Goal: Information Seeking & Learning: Learn about a topic

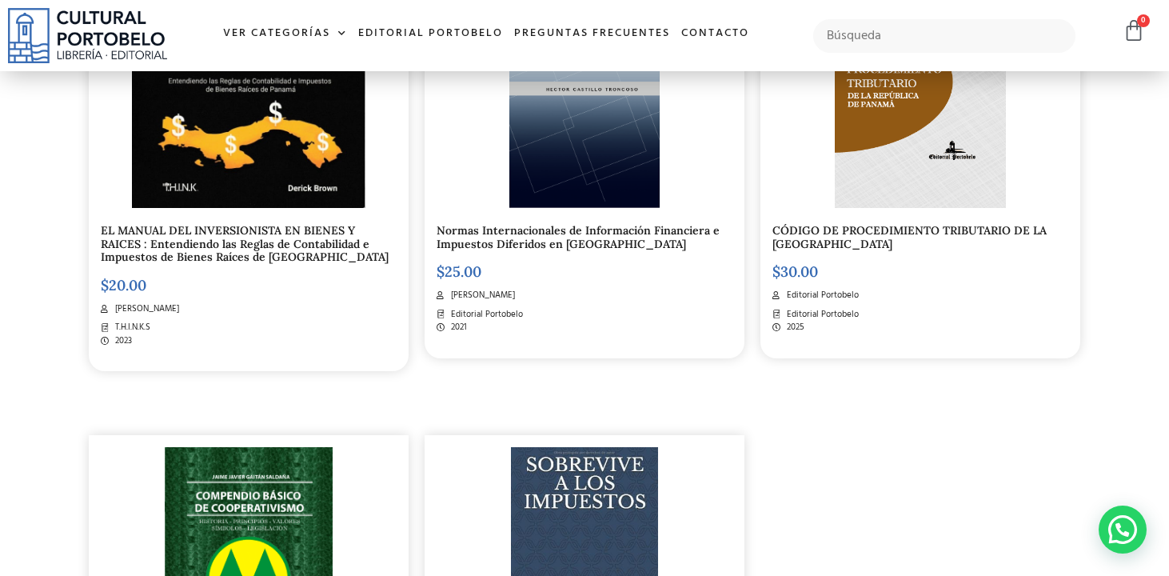
scroll to position [438, 0]
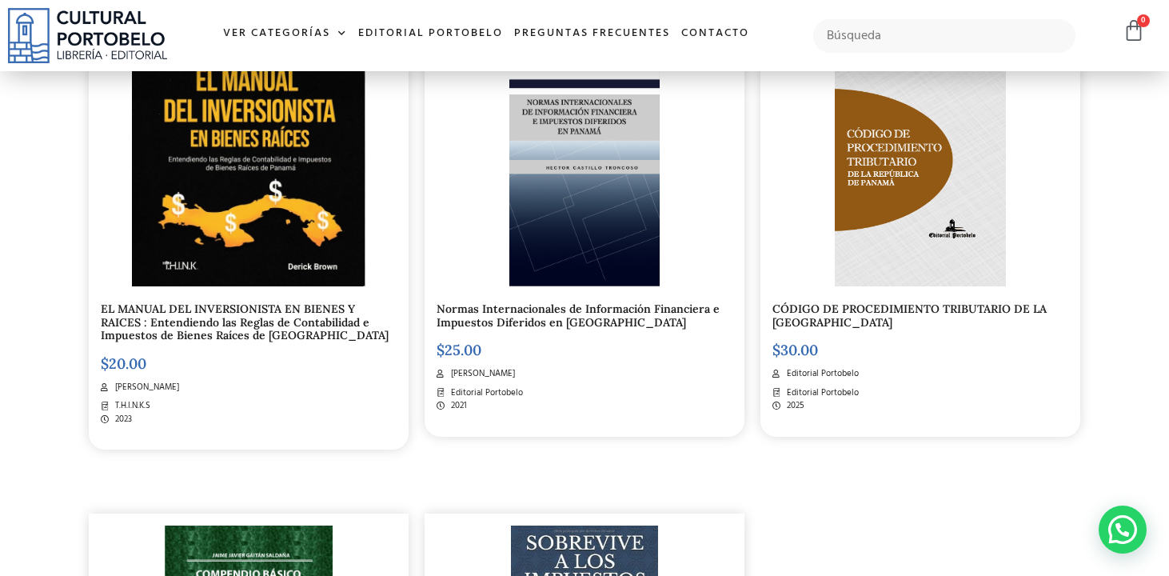
click at [841, 253] on img at bounding box center [920, 171] width 171 height 230
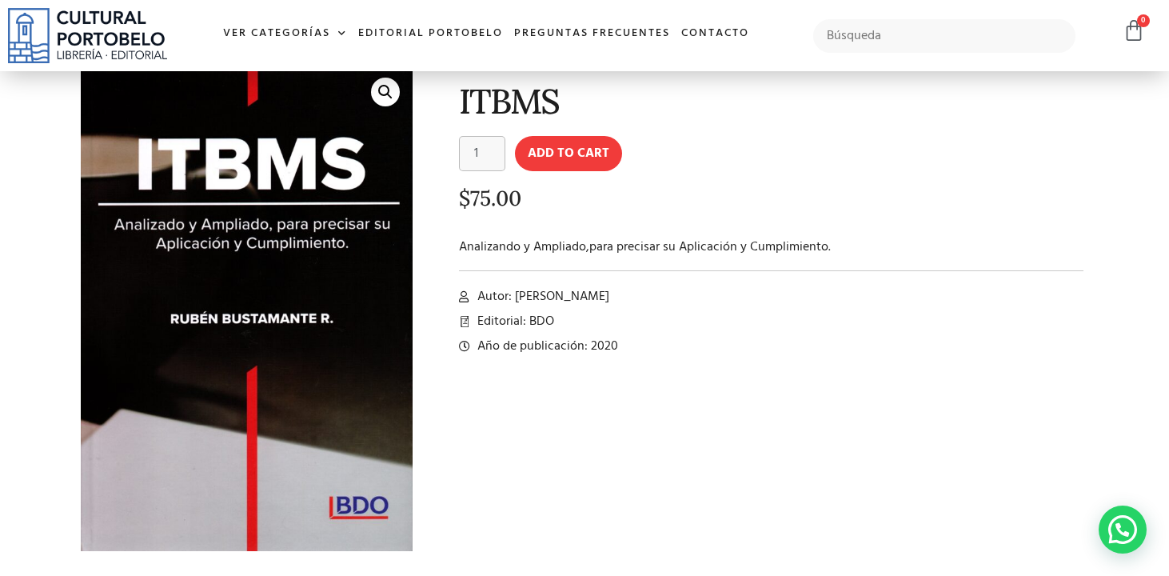
scroll to position [67, 0]
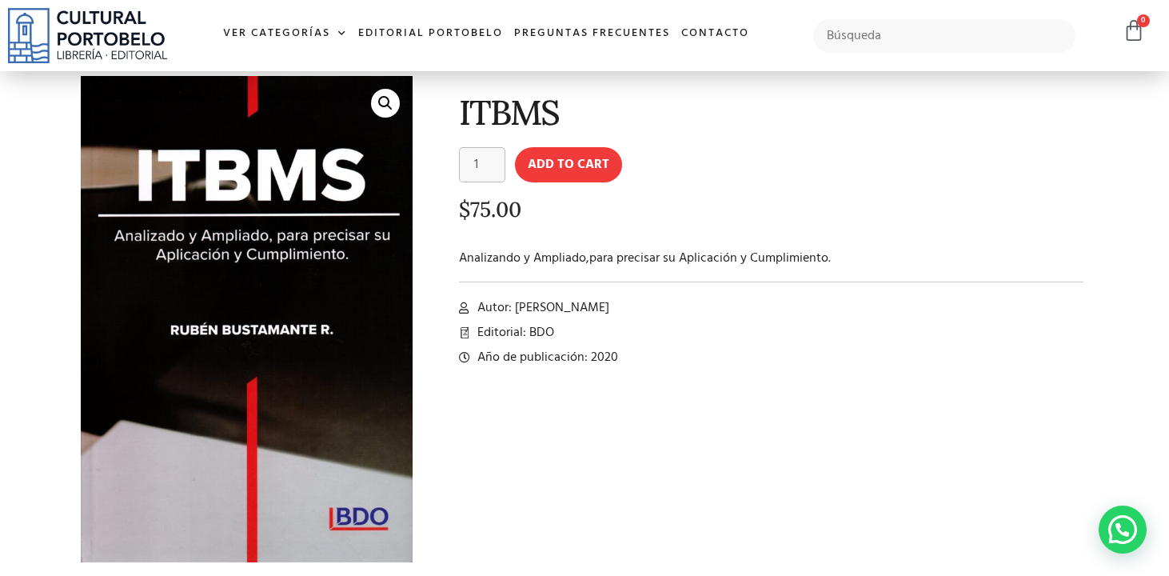
click at [607, 312] on span "Autor: Rubén Bustamante R." at bounding box center [541, 307] width 136 height 19
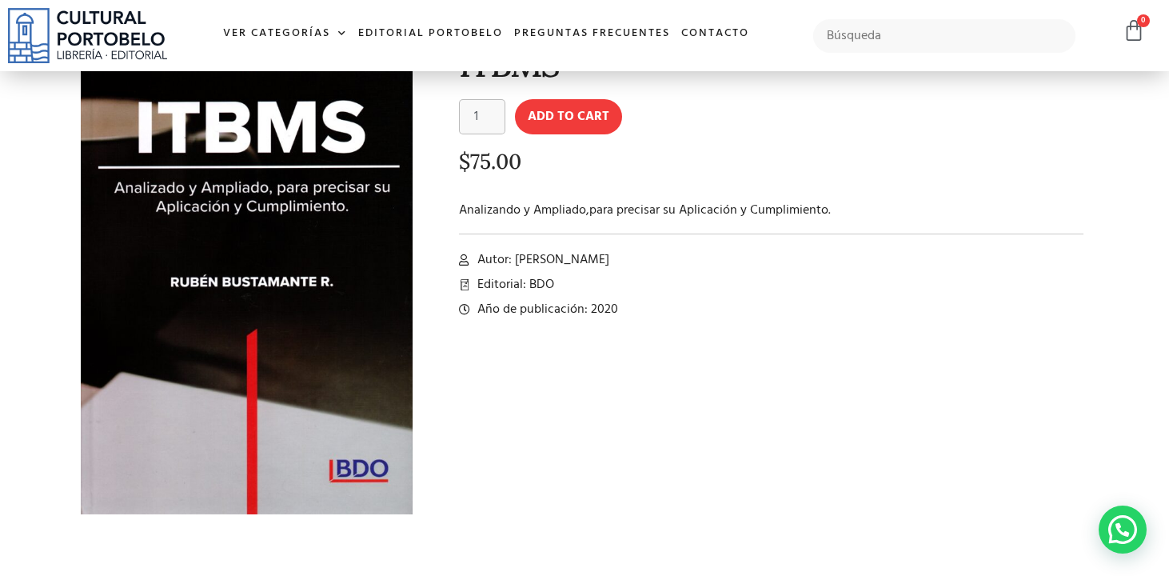
scroll to position [0, 0]
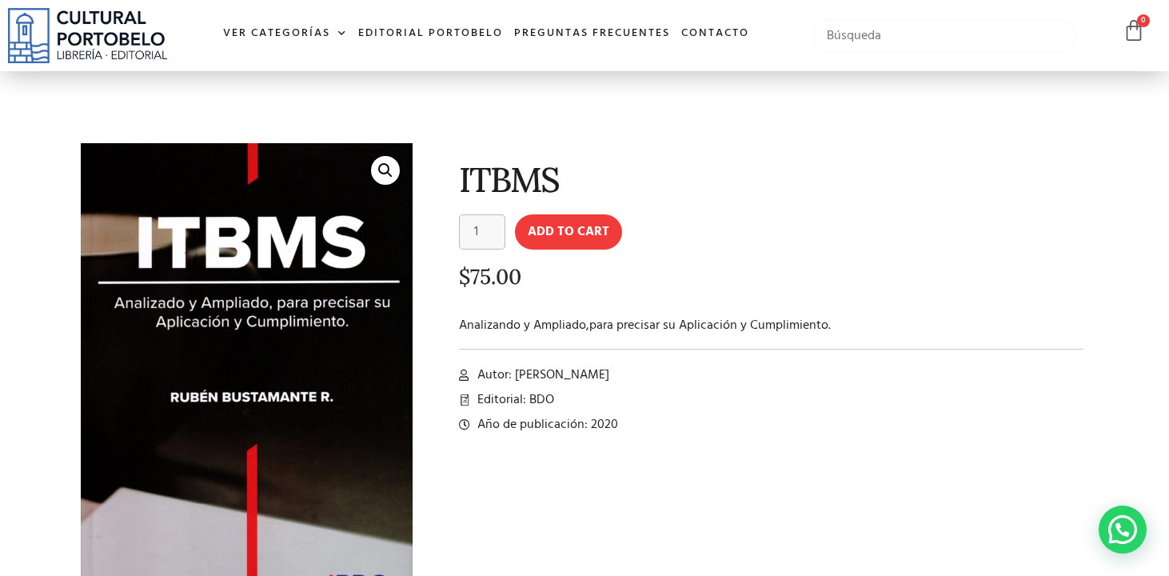
click at [867, 36] on input "text" at bounding box center [944, 36] width 262 height 34
click at [313, 27] on link "Ver Categorías" at bounding box center [284, 34] width 135 height 34
click at [894, 34] on input "text" at bounding box center [944, 36] width 262 height 34
type input "tributario"
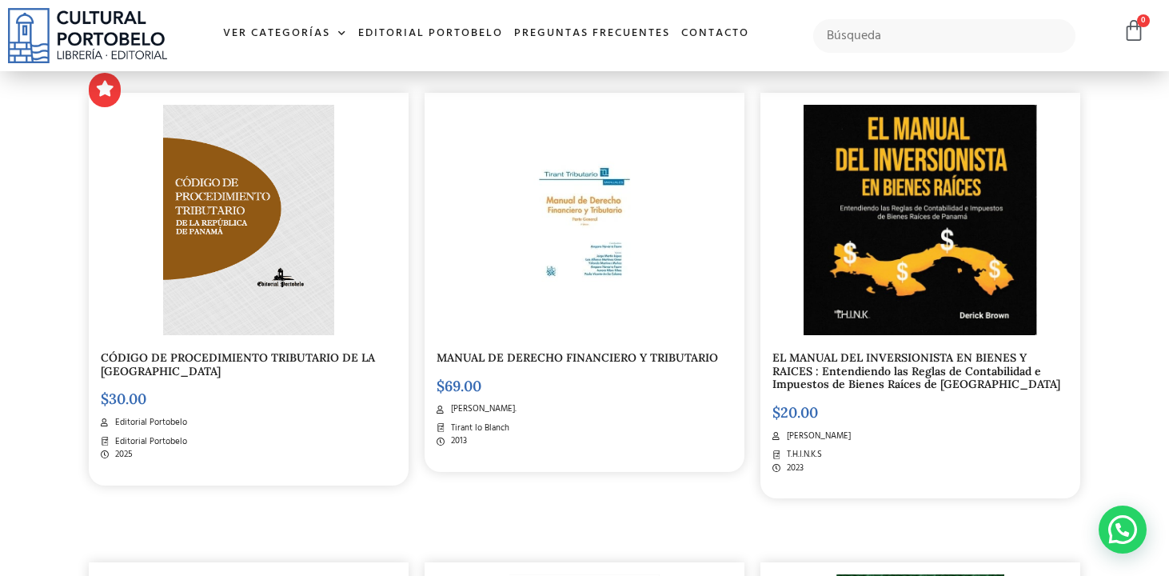
scroll to position [393, 0]
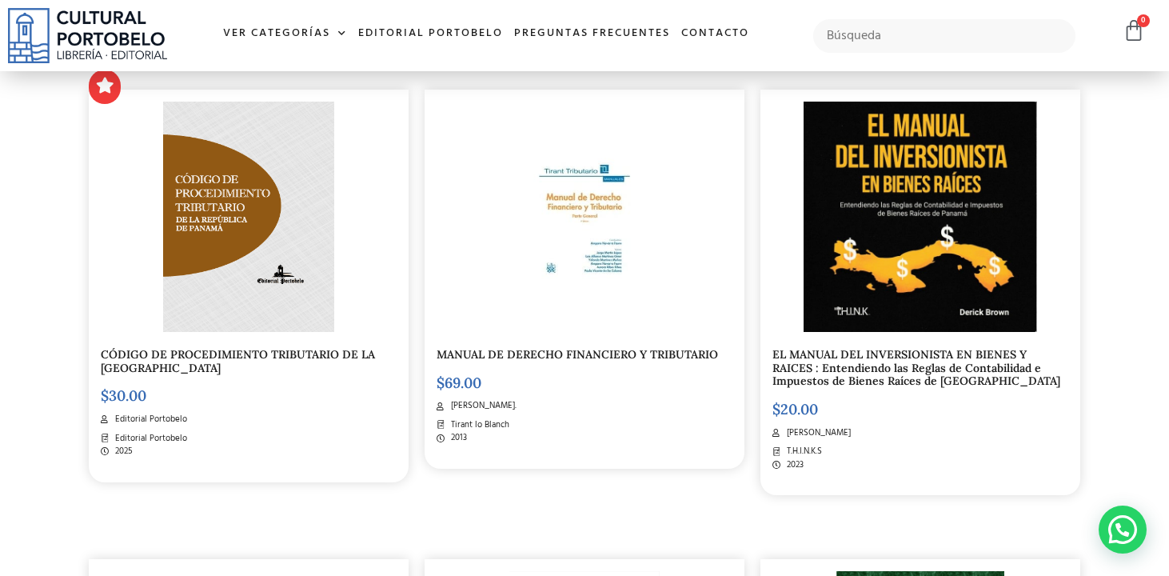
click at [594, 256] on img at bounding box center [584, 217] width 230 height 230
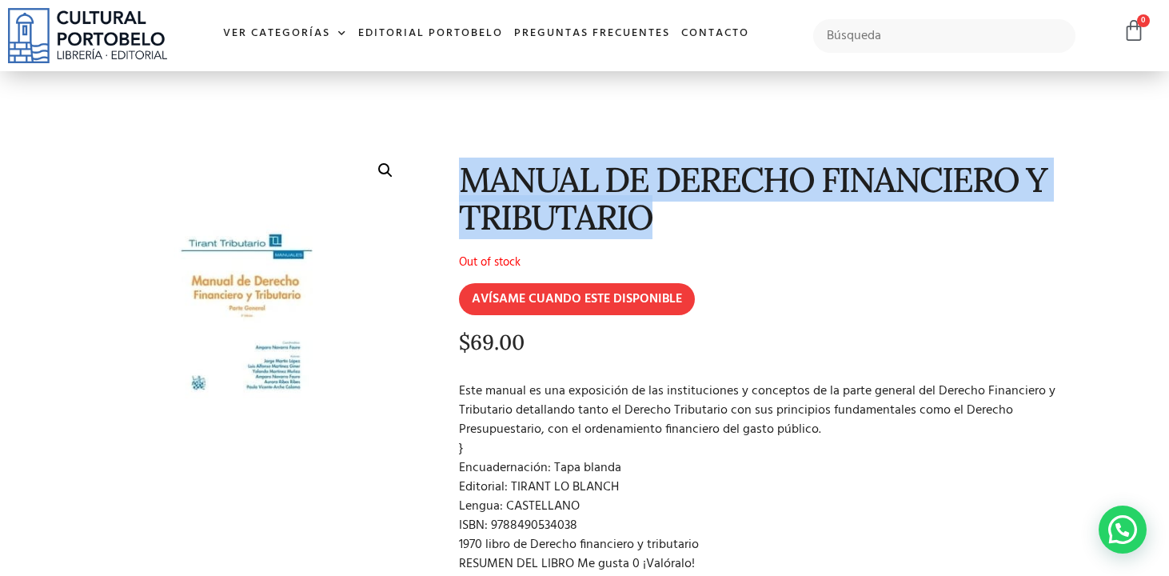
drag, startPoint x: 464, startPoint y: 175, endPoint x: 701, endPoint y: 221, distance: 241.9
click at [701, 221] on h1 "MANUAL DE DERECHO FINANCIERO Y TRIBUTARIO" at bounding box center [771, 199] width 624 height 76
copy h1 "MANUAL DE DERECHO FINANCIERO Y TRIBUTARIO"
